Goal: Information Seeking & Learning: Understand process/instructions

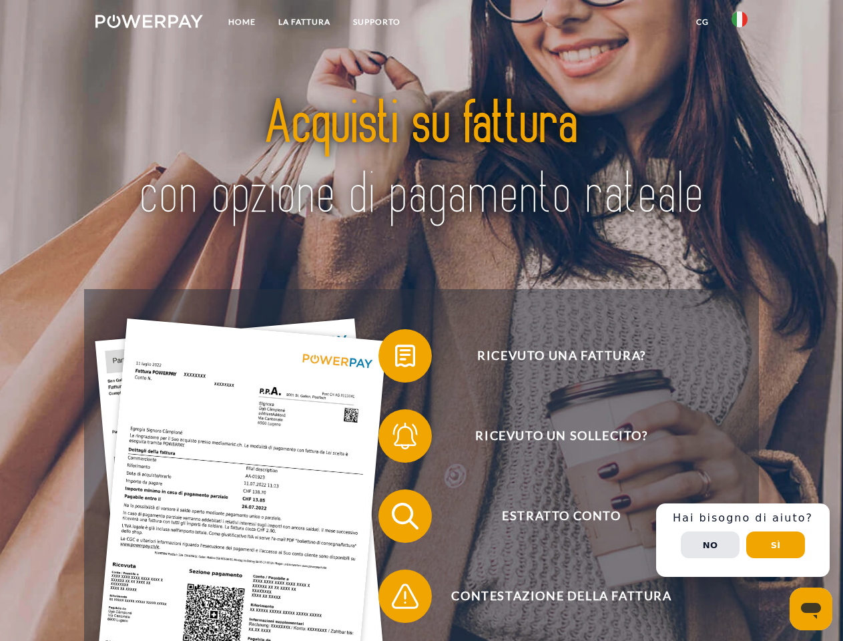
click at [149, 23] on img at bounding box center [150, 21] width 108 height 13
click at [740, 23] on img at bounding box center [740, 19] width 16 height 16
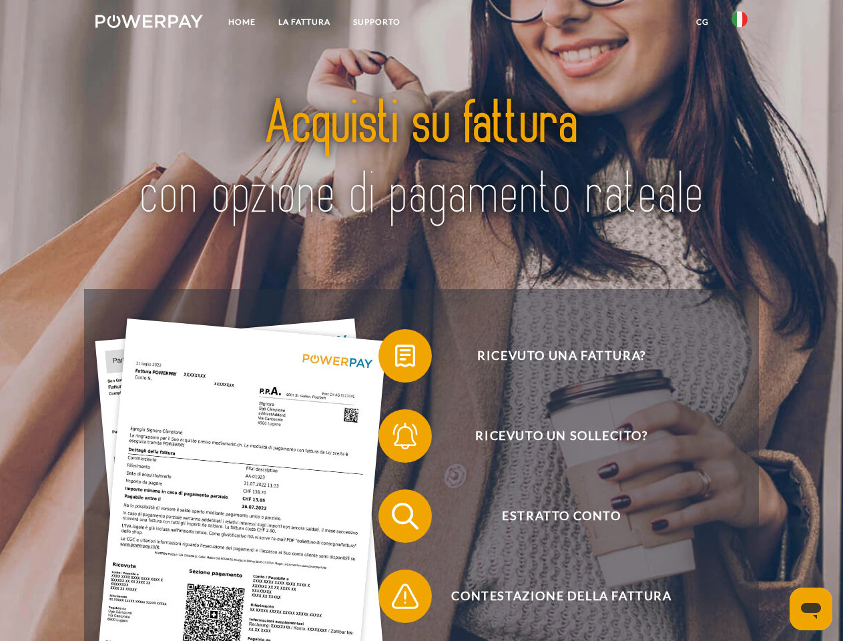
click at [703, 22] on link "CG" at bounding box center [702, 22] width 35 height 24
click at [395, 359] on span at bounding box center [385, 356] width 67 height 67
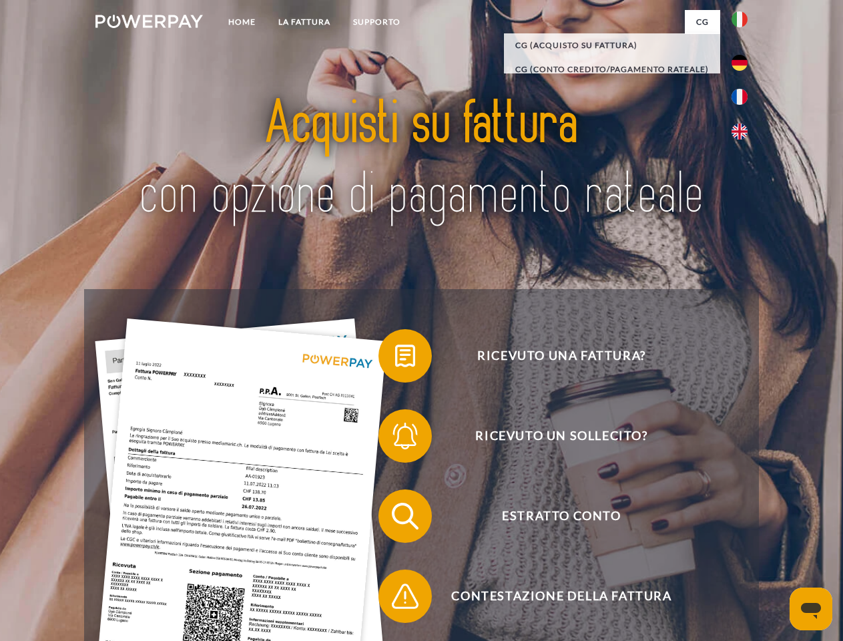
click at [395, 439] on span at bounding box center [385, 436] width 67 height 67
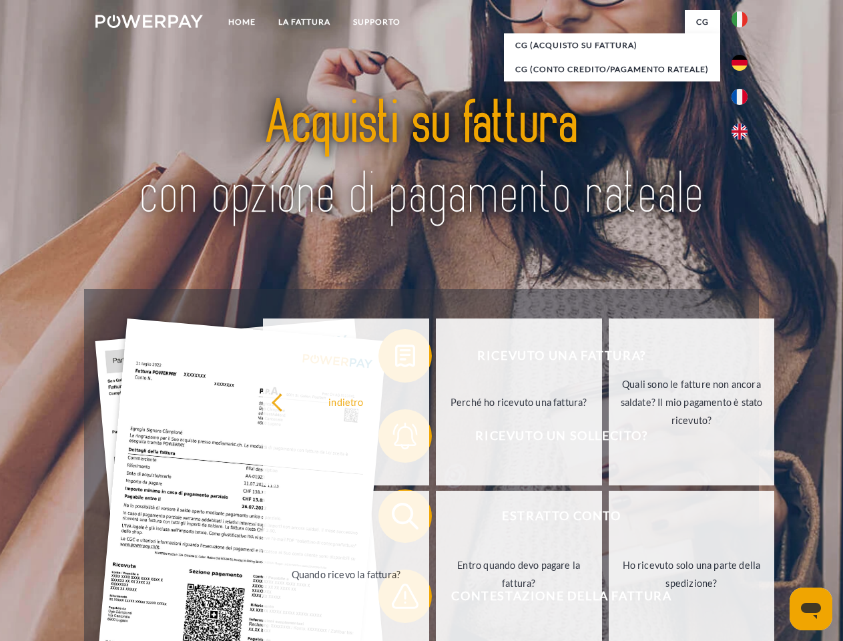
click at [436, 519] on link "Entro quando devo pagare la fattura?" at bounding box center [519, 574] width 166 height 167
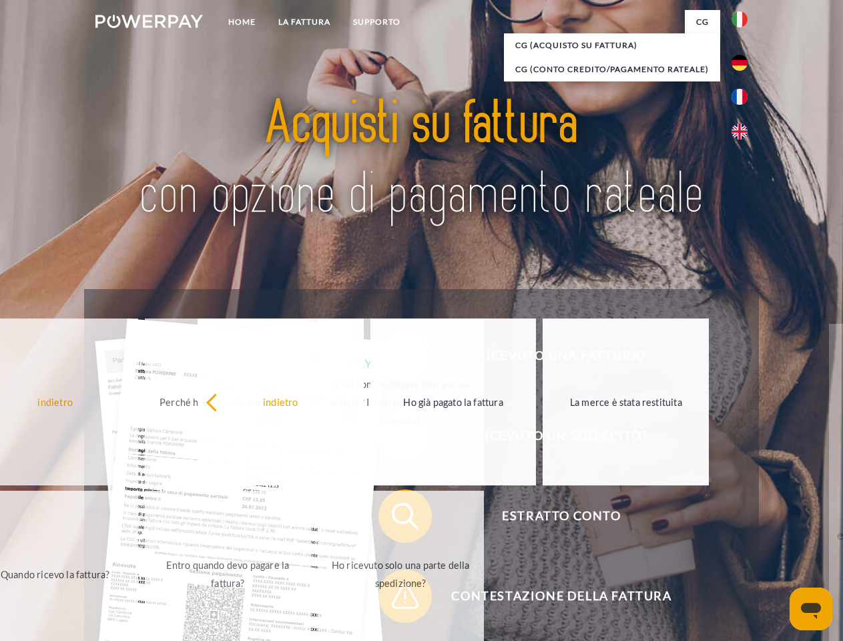
click at [395, 599] on span at bounding box center [385, 596] width 67 height 67
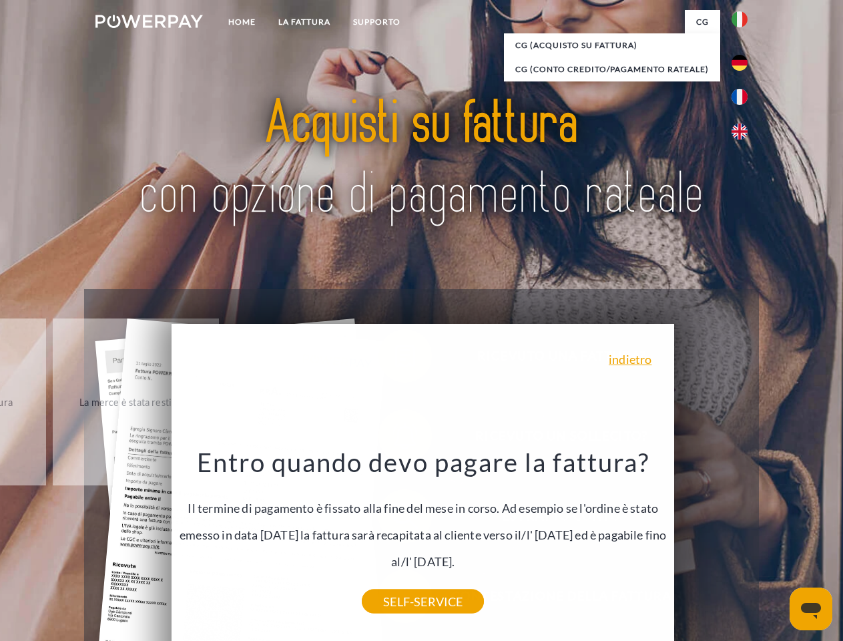
click at [743, 540] on div "Ricevuto una fattura? Ricevuto un sollecito? Estratto conto indietro" at bounding box center [421, 556] width 675 height 534
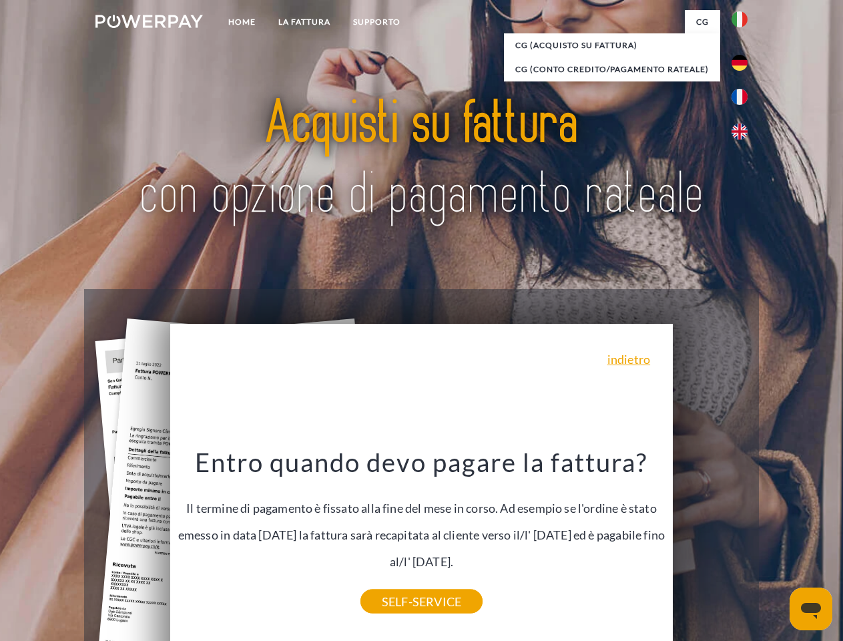
click at [711, 543] on span "Estratto conto" at bounding box center [561, 516] width 327 height 53
click at [776, 545] on header "Home LA FATTURA [GEOGRAPHIC_DATA]" at bounding box center [421, 461] width 843 height 922
